Goal: Transaction & Acquisition: Subscribe to service/newsletter

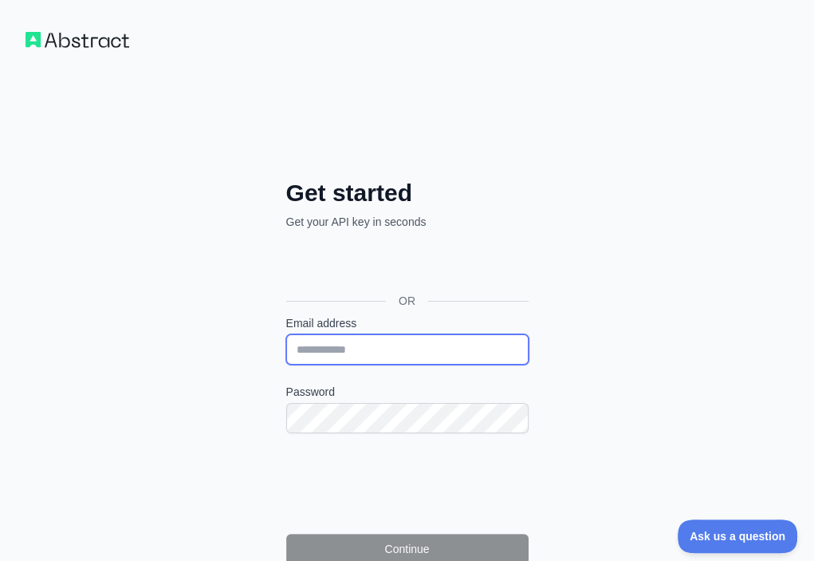
click at [286, 334] on input "Email address" at bounding box center [407, 349] width 242 height 30
paste input "**********"
type input "**********"
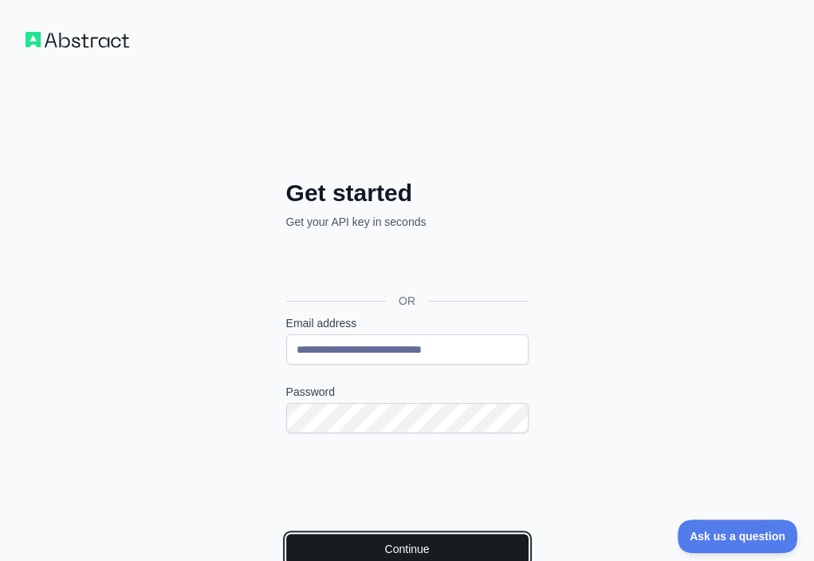
click at [286, 533] on button "Continue" at bounding box center [407, 548] width 242 height 30
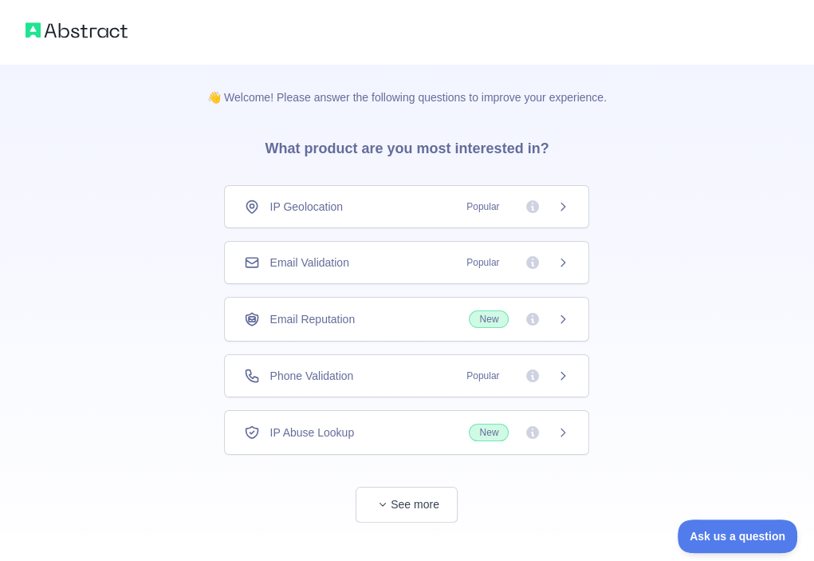
click at [403, 256] on div "Email Validation Popular" at bounding box center [406, 262] width 325 height 16
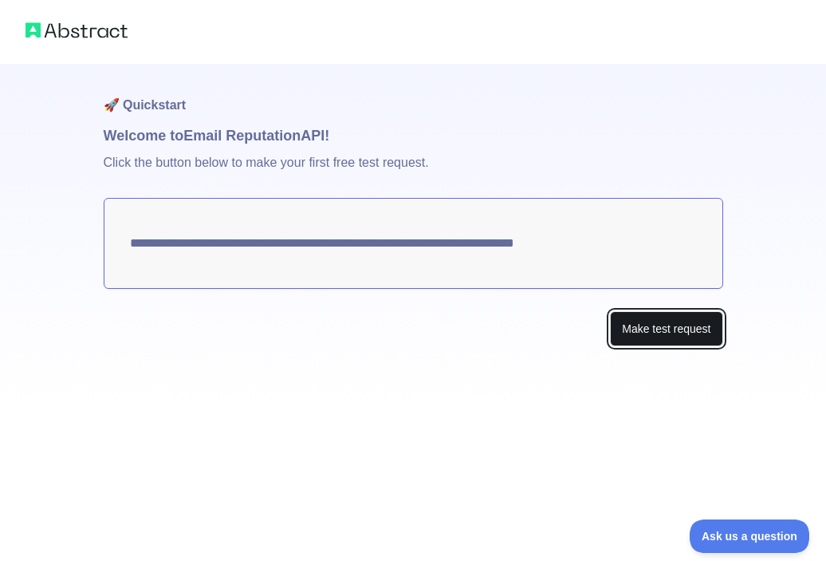
click at [639, 317] on button "Make test request" at bounding box center [666, 329] width 112 height 36
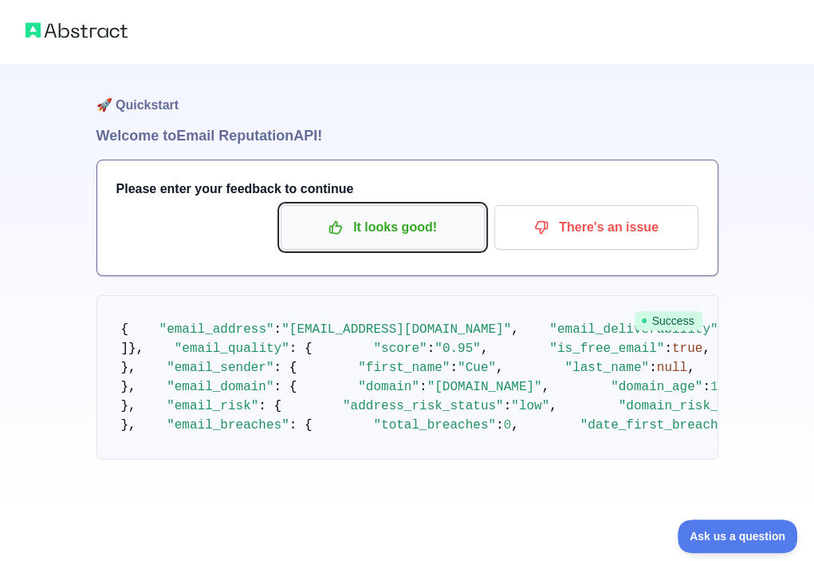
click at [397, 217] on p "It looks good!" at bounding box center [383, 227] width 180 height 27
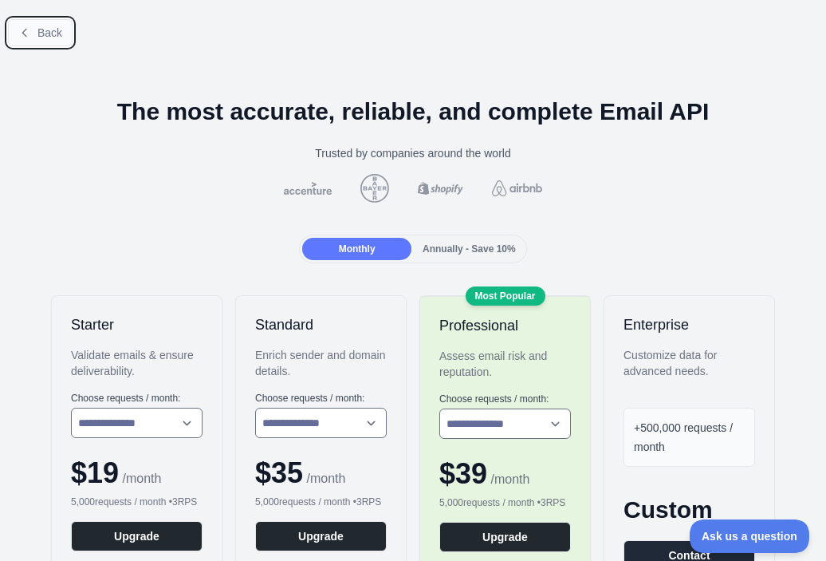
click at [47, 38] on span "Back" at bounding box center [49, 32] width 25 height 13
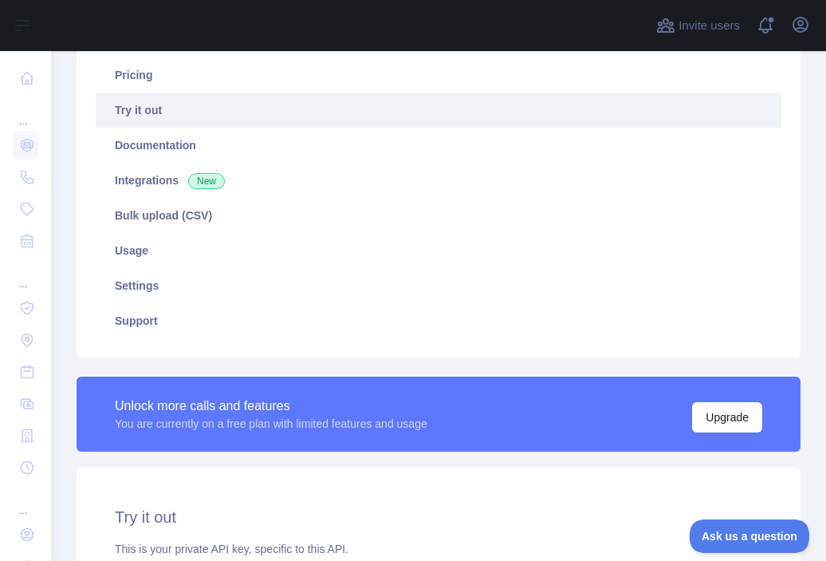
scroll to position [319, 0]
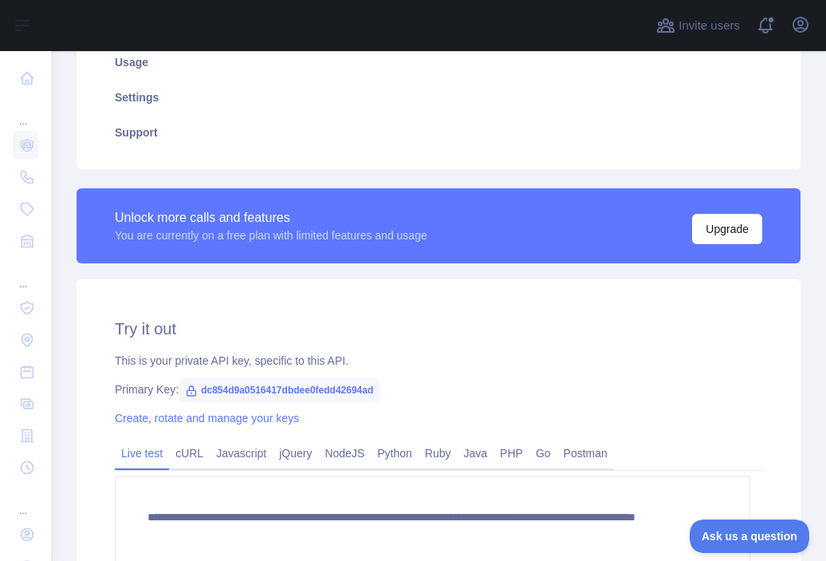
click at [278, 392] on span "dc854d9a0516417dbdee0fedd42694ad" at bounding box center [279, 390] width 201 height 24
copy span "dc854d9a0516417dbdee0fedd42694ad"
